Goal: Communication & Community: Answer question/provide support

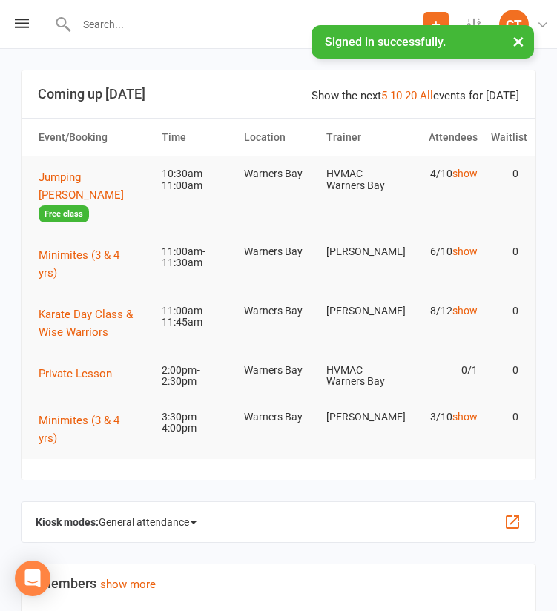
click at [521, 40] on button "×" at bounding box center [518, 41] width 27 height 32
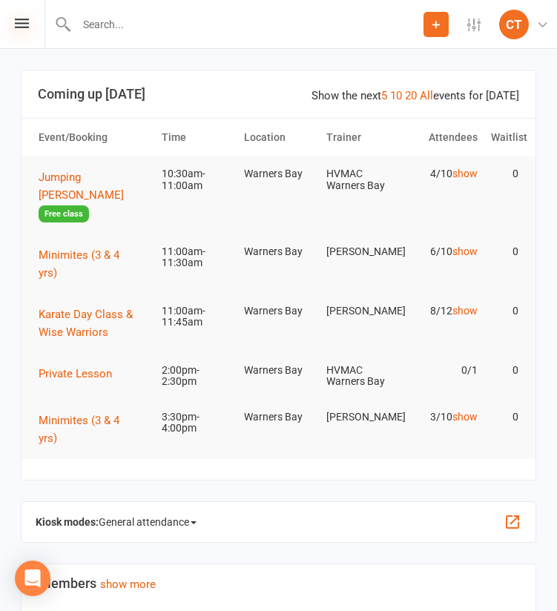
click at [22, 25] on icon at bounding box center [22, 24] width 14 height 10
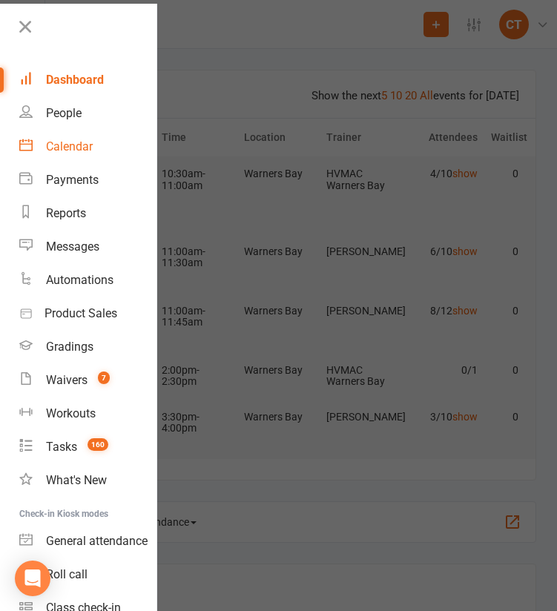
click at [91, 150] on div "Calendar" at bounding box center [69, 146] width 47 height 14
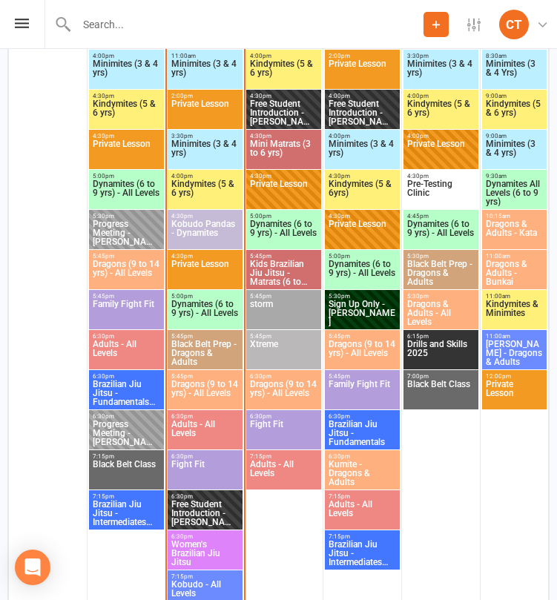
scroll to position [1804, 0]
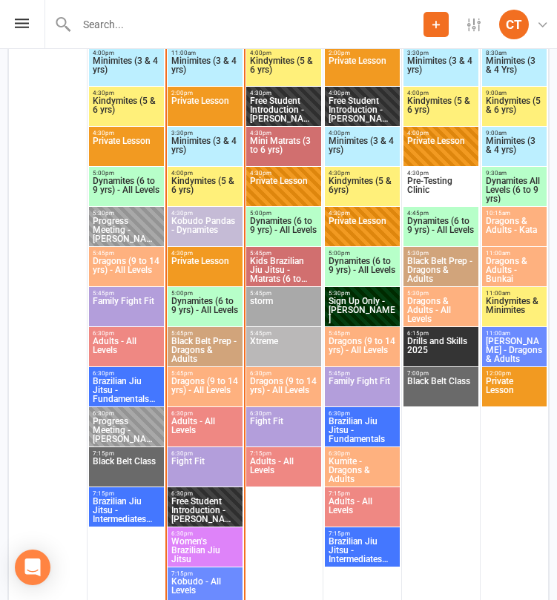
click at [218, 136] on span "Minimites (3 & 4 yrs)" at bounding box center [205, 149] width 69 height 27
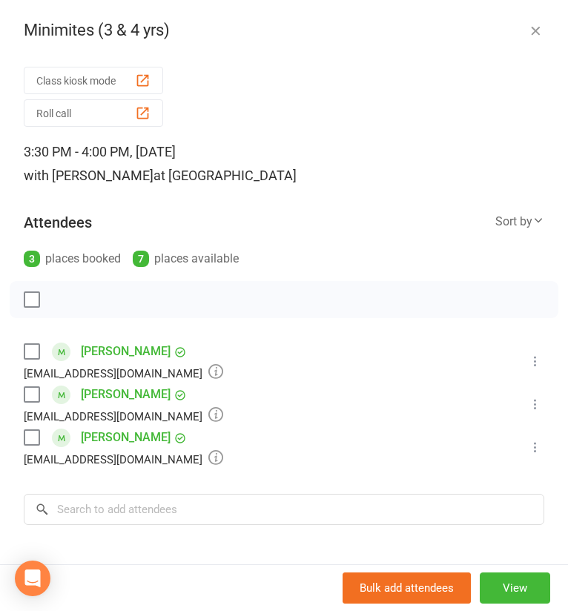
click at [528, 27] on icon "button" at bounding box center [535, 30] width 15 height 15
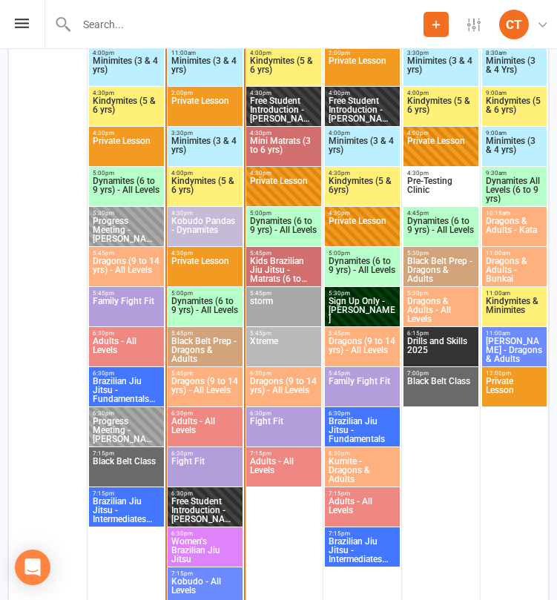
click at [219, 182] on span "Kindymites (5 & 6 yrs)" at bounding box center [205, 189] width 69 height 27
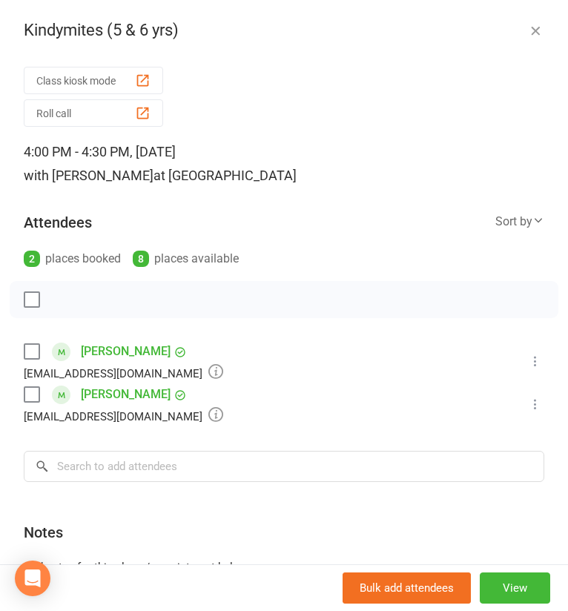
click at [528, 33] on icon "button" at bounding box center [535, 30] width 15 height 15
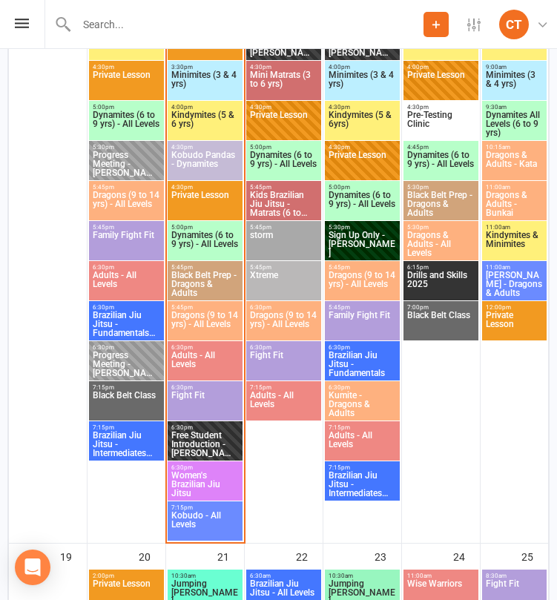
scroll to position [1869, 0]
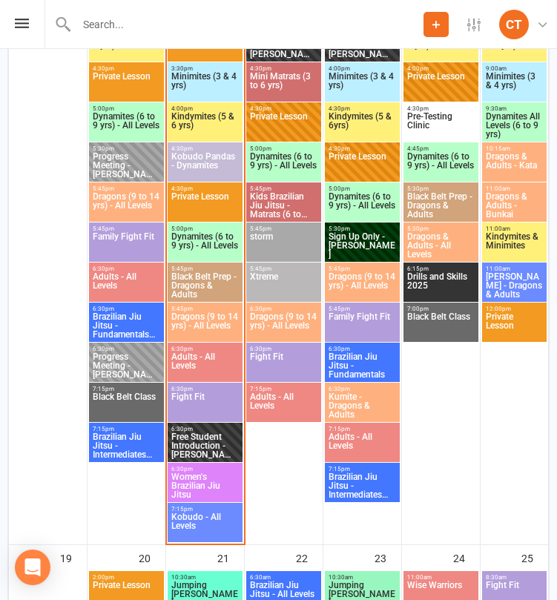
click at [229, 326] on span "Dragons (9 to 14 yrs) - All Levels" at bounding box center [205, 325] width 69 height 27
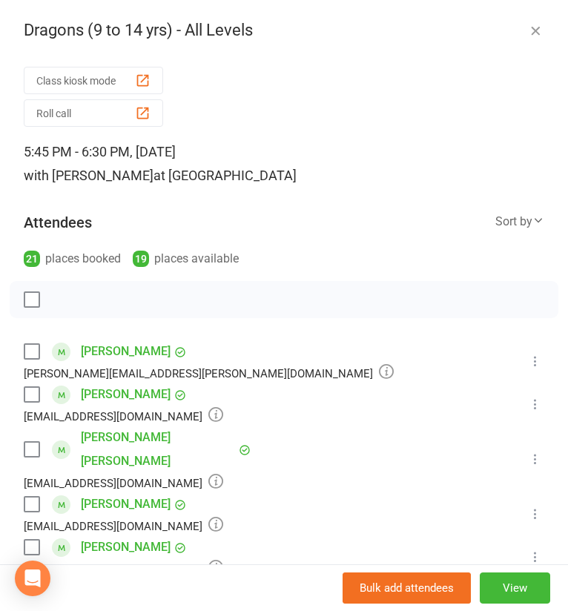
click at [526, 30] on button "button" at bounding box center [535, 31] width 18 height 18
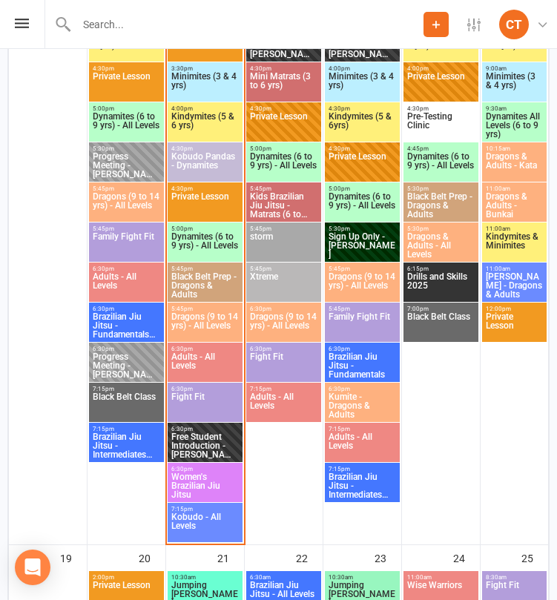
click at [197, 391] on span "6:30pm - 7:15pm" at bounding box center [205, 389] width 69 height 7
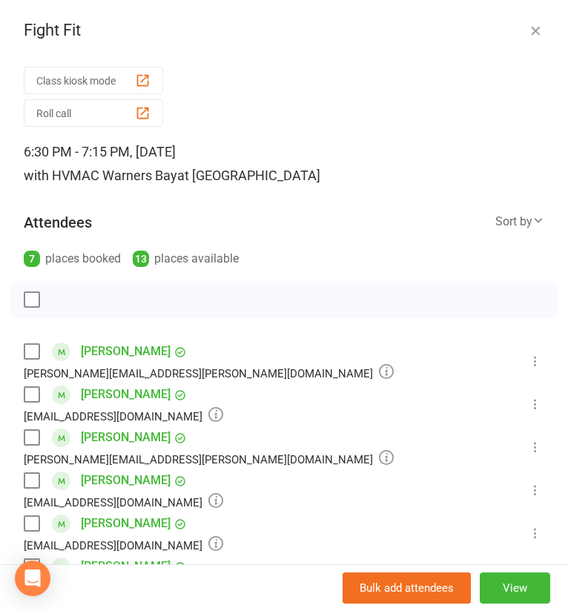
click at [528, 34] on icon "button" at bounding box center [535, 30] width 15 height 15
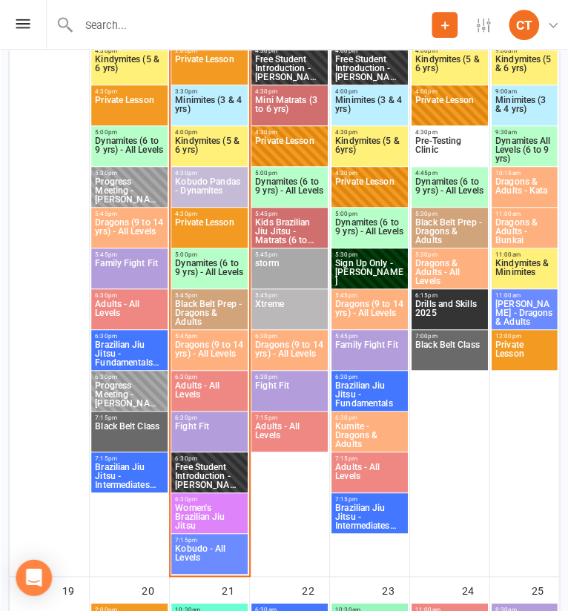
scroll to position [1846, 0]
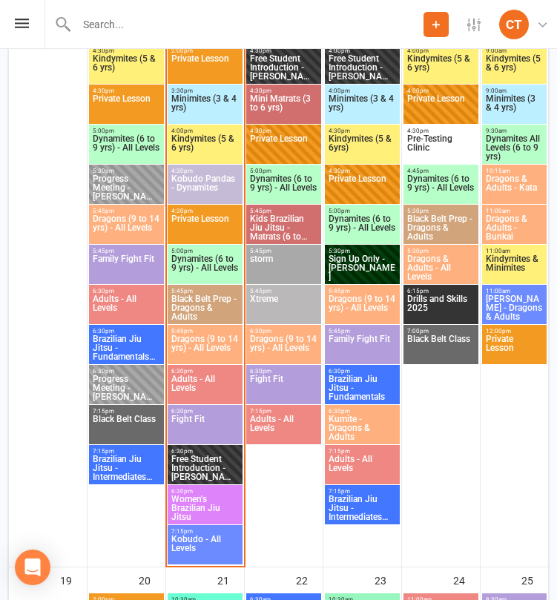
click at [208, 332] on span "5:45pm - 6:30pm" at bounding box center [205, 331] width 69 height 7
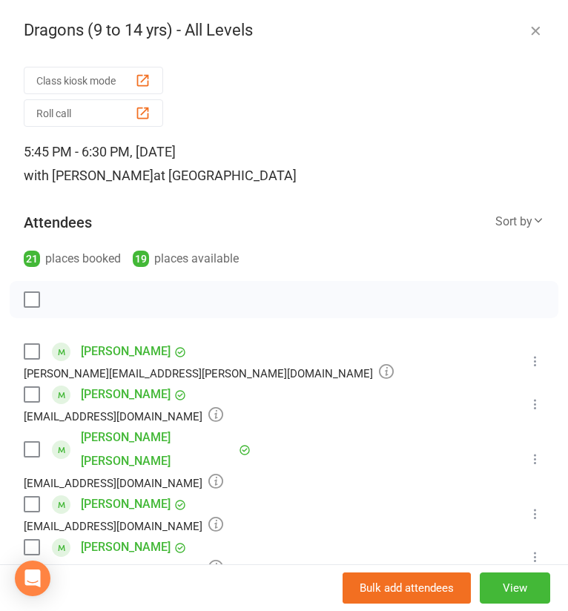
click at [528, 28] on icon "button" at bounding box center [535, 30] width 15 height 15
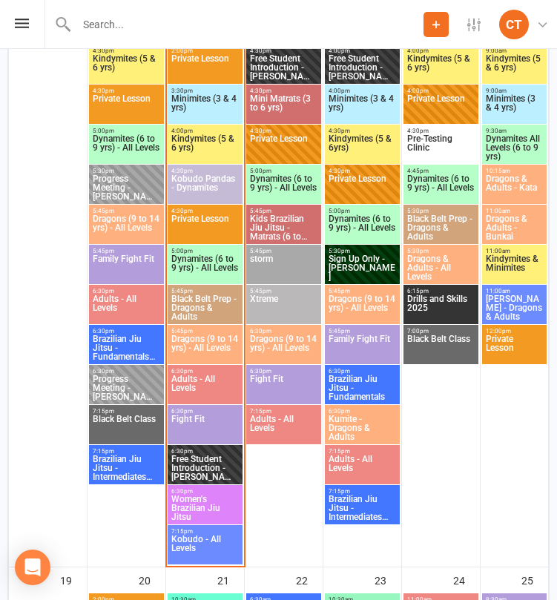
click at [213, 305] on span "Black Belt Prep - Dragons & Adults" at bounding box center [205, 307] width 69 height 27
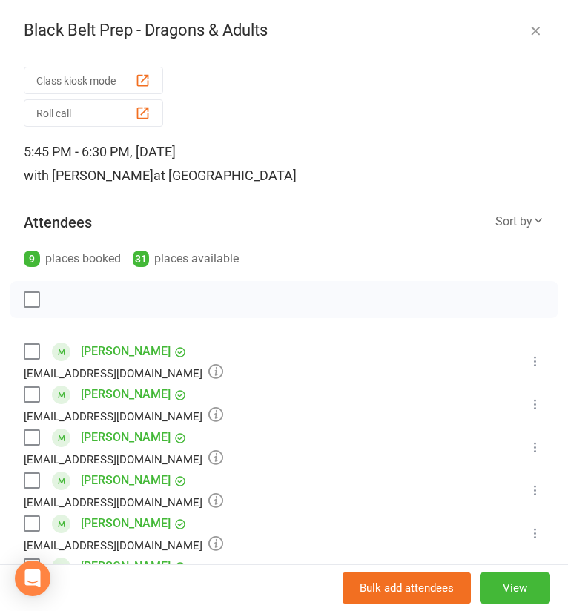
click at [528, 27] on icon "button" at bounding box center [535, 30] width 15 height 15
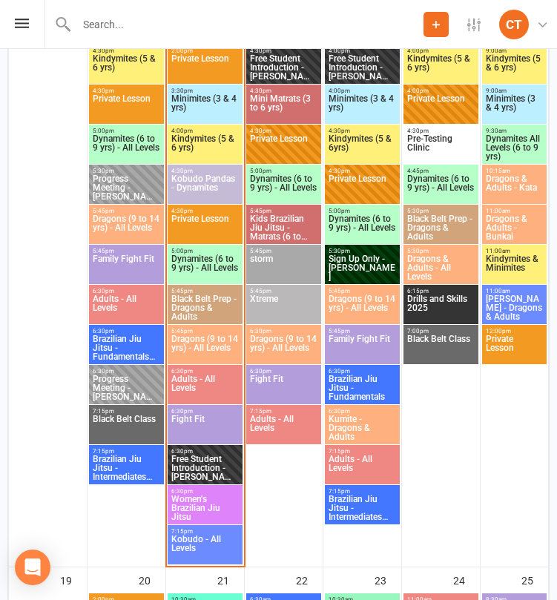
click at [205, 334] on span "Dragons (9 to 14 yrs) - All Levels" at bounding box center [205, 347] width 69 height 27
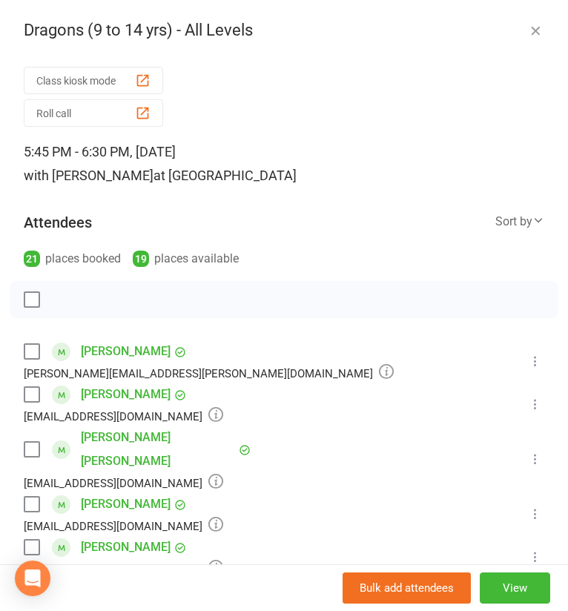
click at [127, 400] on link "Amy Buckley" at bounding box center [126, 395] width 90 height 24
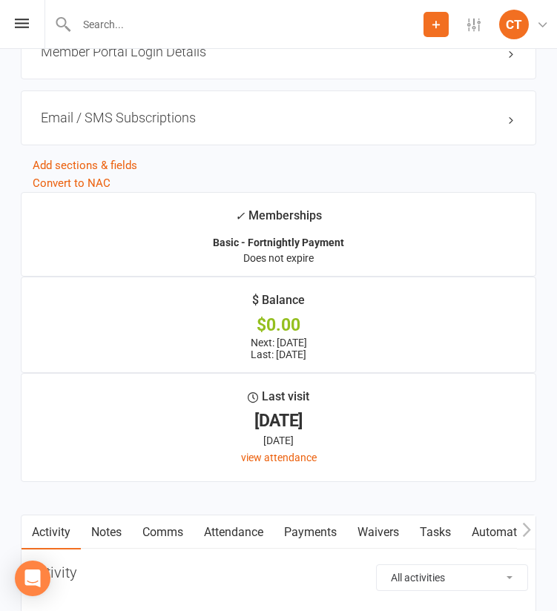
scroll to position [2223, 0]
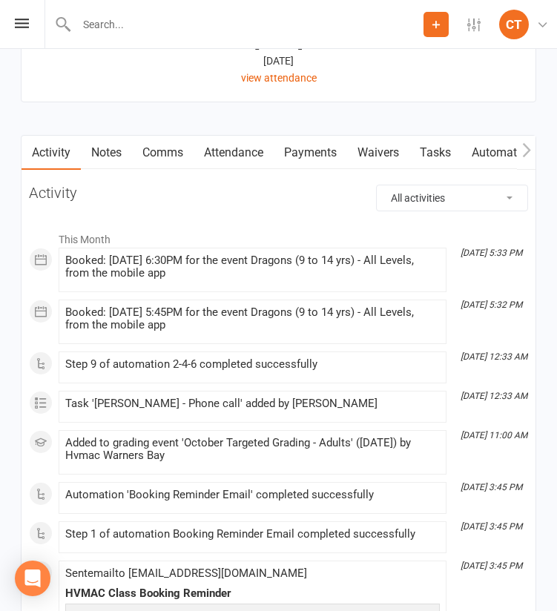
click at [159, 165] on link "Comms" at bounding box center [163, 153] width 62 height 34
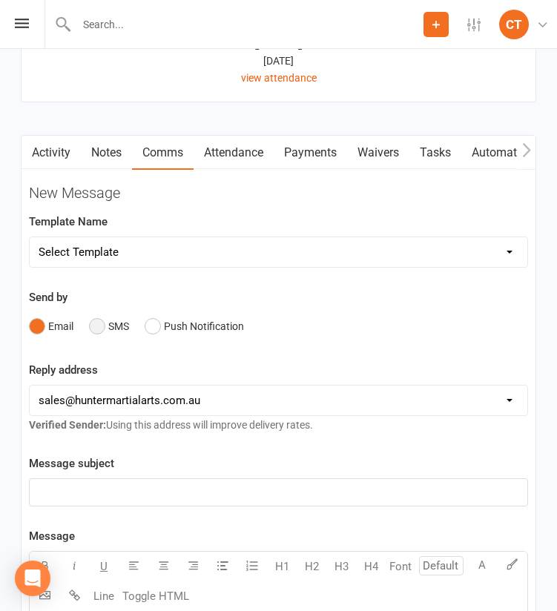
click at [96, 334] on button "SMS" at bounding box center [109, 326] width 40 height 28
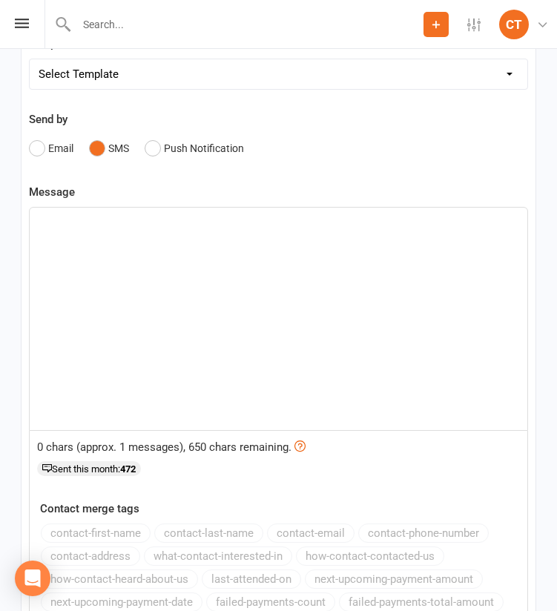
scroll to position [2402, 0]
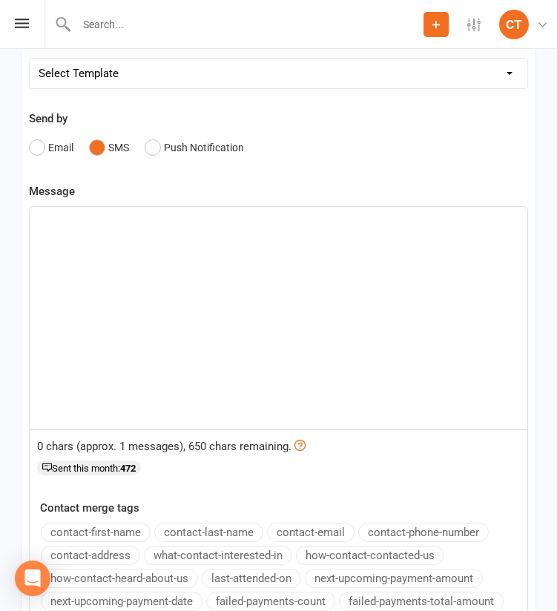
click at [271, 274] on div "﻿" at bounding box center [279, 318] width 498 height 222
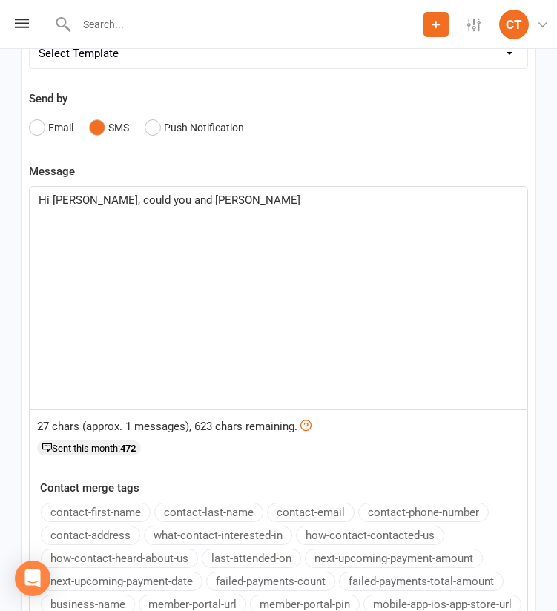
scroll to position [2416, 0]
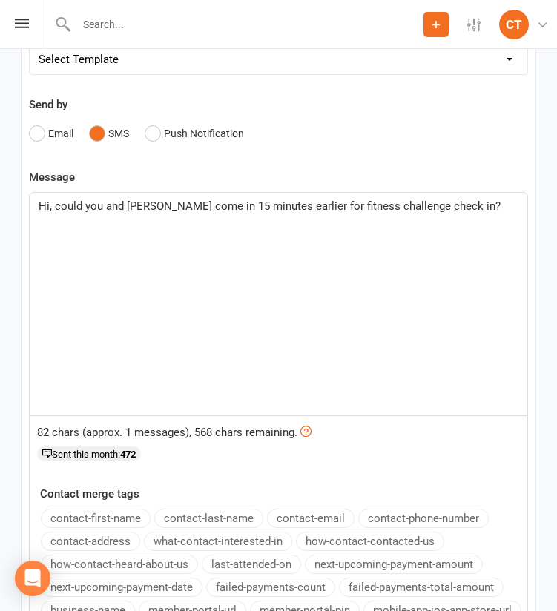
click at [443, 215] on p "Hi, could you and Keith come in 15 minutes earlier for fitness challenge check …" at bounding box center [279, 206] width 480 height 18
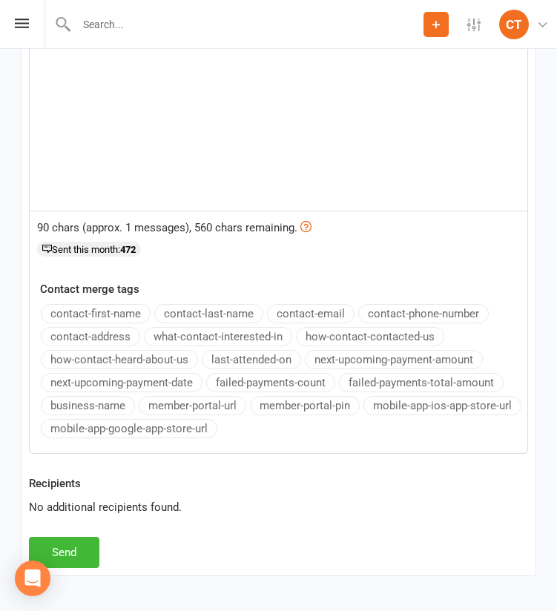
scroll to position [2621, 0]
click at [89, 561] on button "Send" at bounding box center [64, 551] width 70 height 31
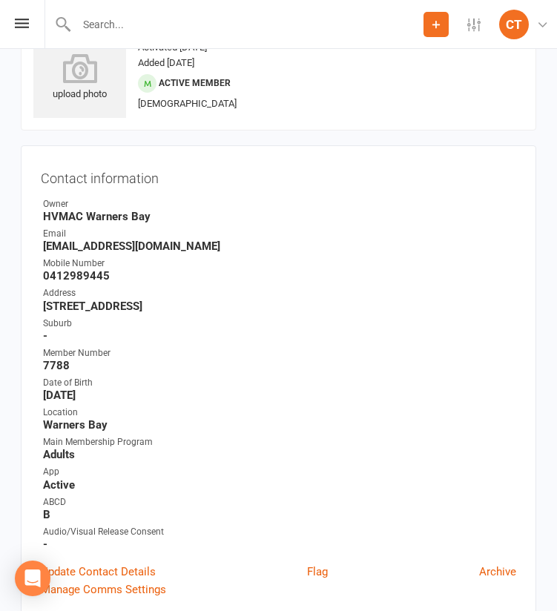
scroll to position [0, 0]
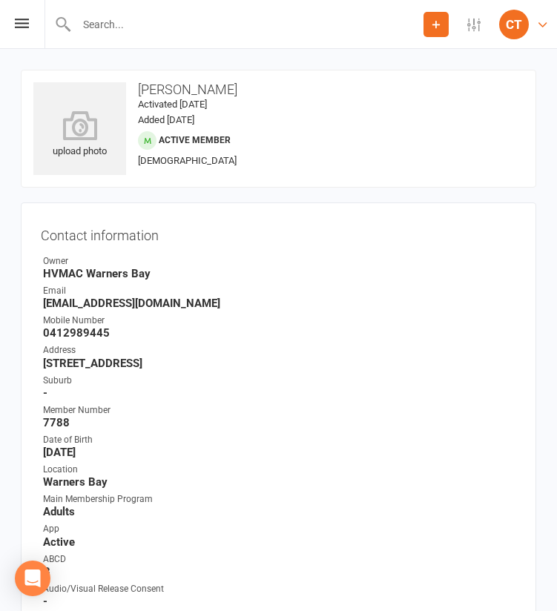
click at [525, 29] on div "CT" at bounding box center [514, 25] width 30 height 30
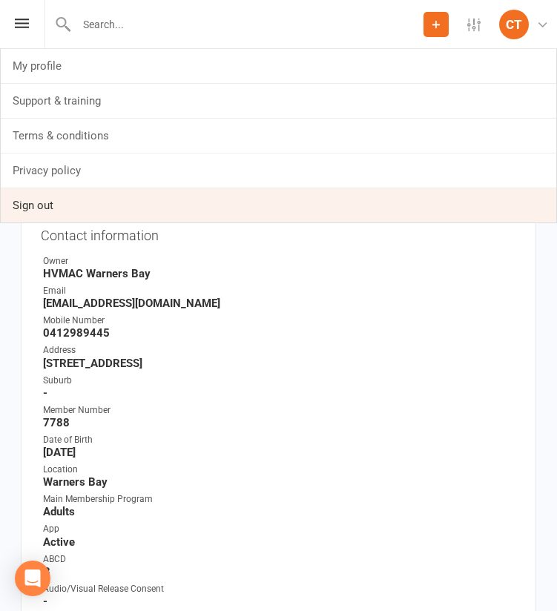
click at [192, 201] on link "Sign out" at bounding box center [278, 205] width 555 height 34
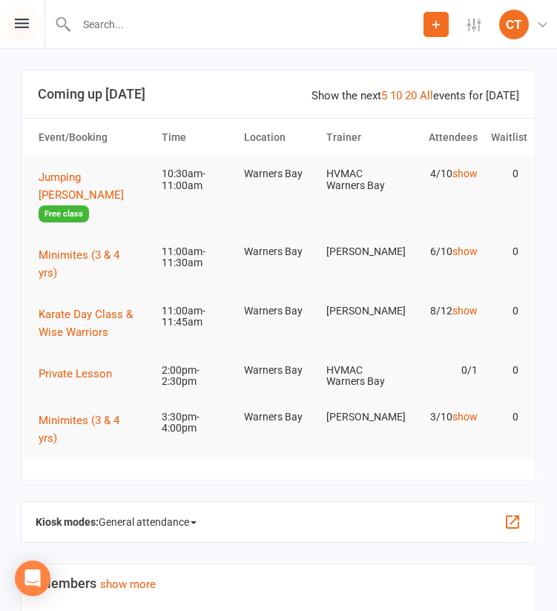
click at [27, 26] on icon at bounding box center [22, 24] width 14 height 10
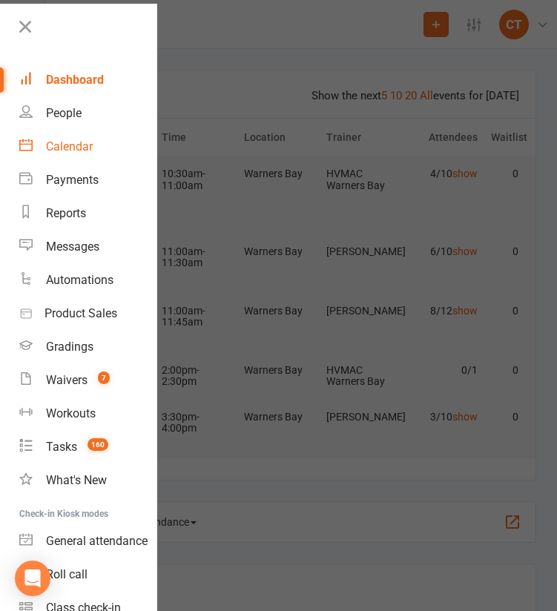
click at [73, 142] on div "Calendar" at bounding box center [69, 146] width 47 height 14
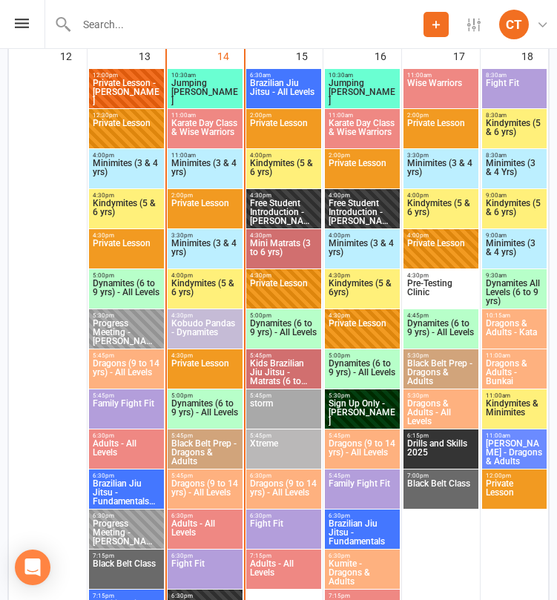
scroll to position [1708, 0]
